Goal: Transaction & Acquisition: Subscribe to service/newsletter

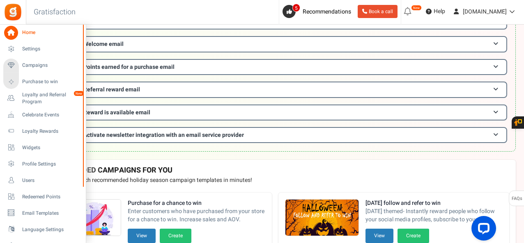
scroll to position [205, 0]
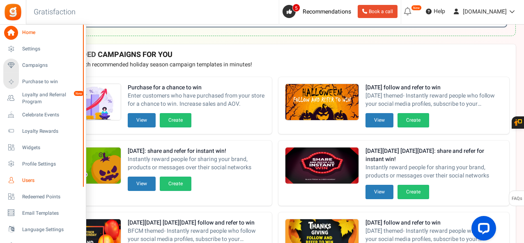
click at [30, 180] on span "Users" at bounding box center [50, 180] width 57 height 7
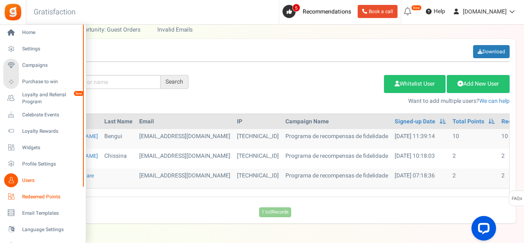
scroll to position [88, 0]
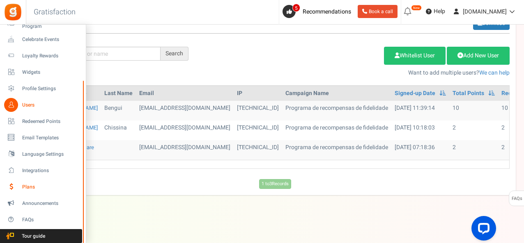
click at [32, 189] on span "Plans" at bounding box center [50, 187] width 57 height 7
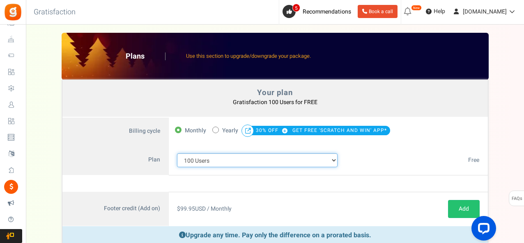
click at [240, 159] on select "100 Users 200 Users 500 Users 1000 Users 2000 Users 3000 Users 4000 Users 5000 …" at bounding box center [257, 160] width 161 height 14
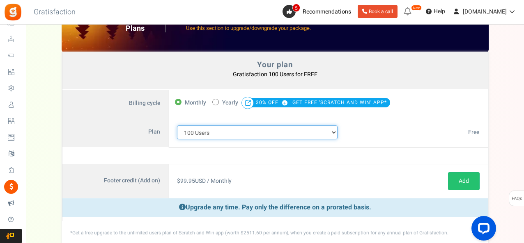
scroll to position [41, 0]
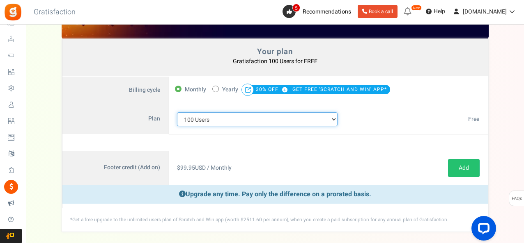
click at [298, 121] on select "100 Users 200 Users 500 Users 1000 Users 2000 Users 3000 Users 4000 Users 5000 …" at bounding box center [257, 119] width 161 height 14
click at [328, 115] on select "100 Users 200 Users 500 Users 1000 Users 2000 Users 3000 Users 4000 Users 5000 …" at bounding box center [257, 119] width 161 height 14
drag, startPoint x: 359, startPoint y: 116, endPoint x: 331, endPoint y: 116, distance: 28.3
click at [359, 116] on div "$ 0.00 USD / Monthly Paid $0.00 USD / Monthly Paid $ 0.00 USD / Monthly $ 0.00 …" at bounding box center [417, 119] width 142 height 30
click at [230, 90] on span "Yearly" at bounding box center [230, 89] width 16 height 11
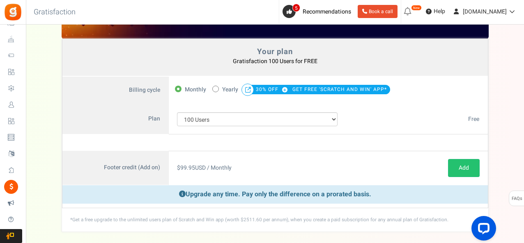
click at [217, 90] on input "50% OFF Limited time offer! Yearly 30% OFF GET FREE 'SCRATCH AND WIN' APP*" at bounding box center [214, 88] width 5 height 5
radio input "true"
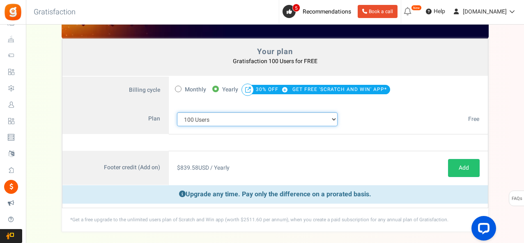
click at [276, 117] on select "100 Users 200 Users 500 Users 1000 Users 2000 Users 3000 Users 4000 Users 5000 …" at bounding box center [257, 119] width 161 height 14
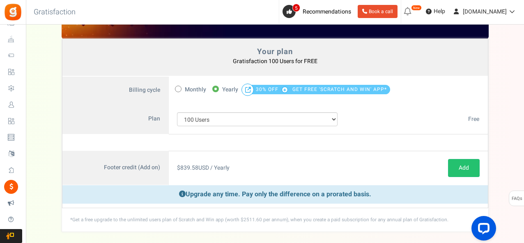
drag, startPoint x: 354, startPoint y: 128, endPoint x: 383, endPoint y: 85, distance: 52.0
click at [354, 128] on div "$0 USD / Yearly Free" at bounding box center [417, 119] width 142 height 30
